Goal: Navigation & Orientation: Find specific page/section

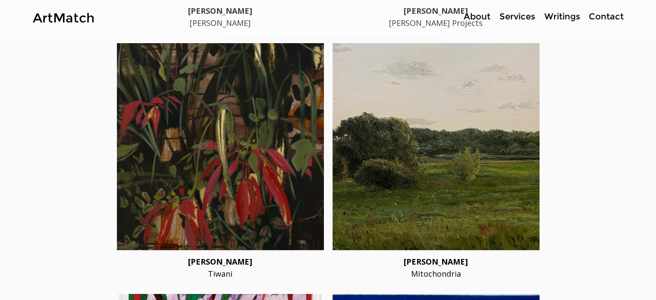
scroll to position [2112, 0]
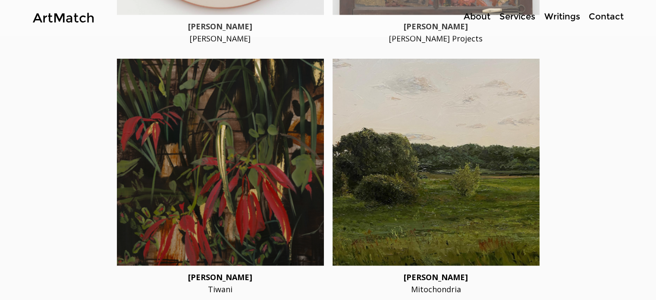
click at [200, 155] on div at bounding box center [220, 162] width 207 height 207
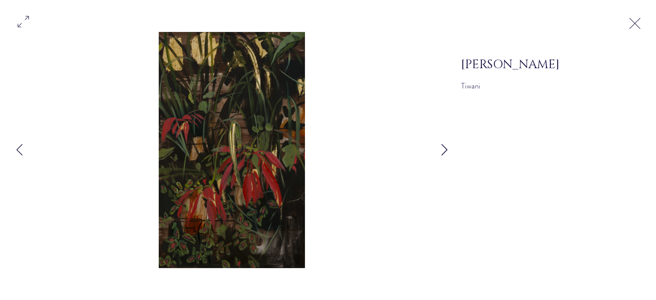
click at [441, 147] on icon "Next Item" at bounding box center [444, 150] width 6 height 12
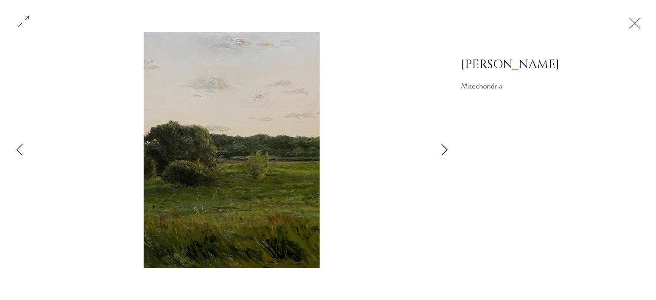
click at [441, 147] on icon "Next Item" at bounding box center [444, 150] width 6 height 12
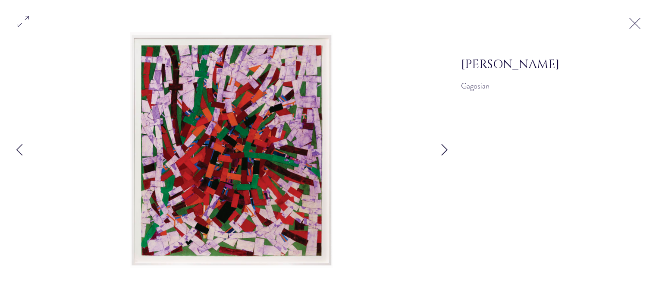
click at [441, 147] on icon "Next Item" at bounding box center [444, 150] width 6 height 12
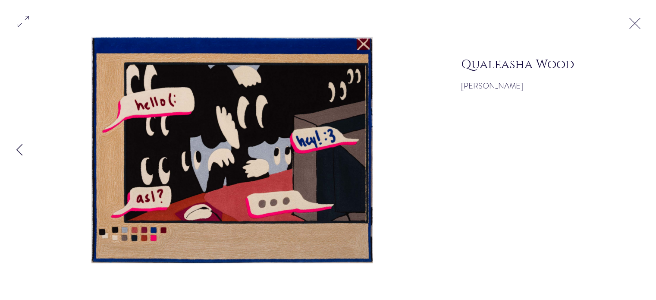
click at [539, 139] on div "Gallery item, detailed view" at bounding box center [328, 150] width 656 height 236
click at [637, 22] on button "Exit expand mode" at bounding box center [634, 22] width 16 height 19
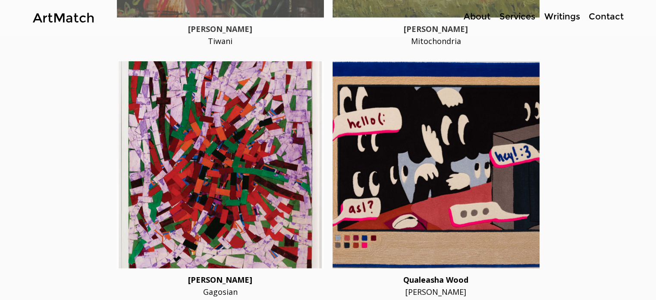
scroll to position [2357, 0]
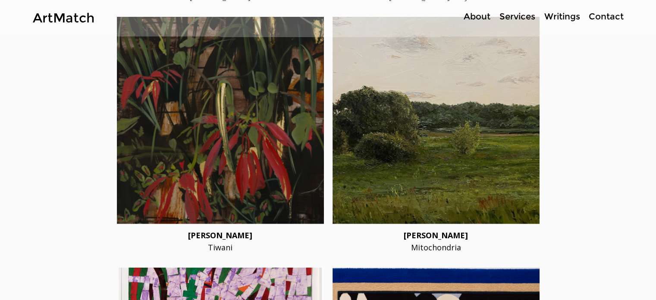
scroll to position [2142, 0]
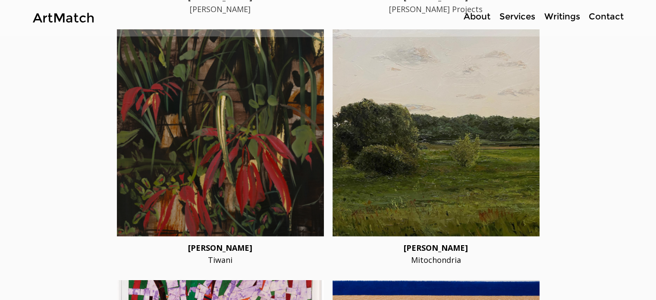
click at [567, 23] on div at bounding box center [384, 18] width 491 height 37
click at [567, 17] on p "Writings" at bounding box center [562, 16] width 44 height 13
